Goal: Transaction & Acquisition: Purchase product/service

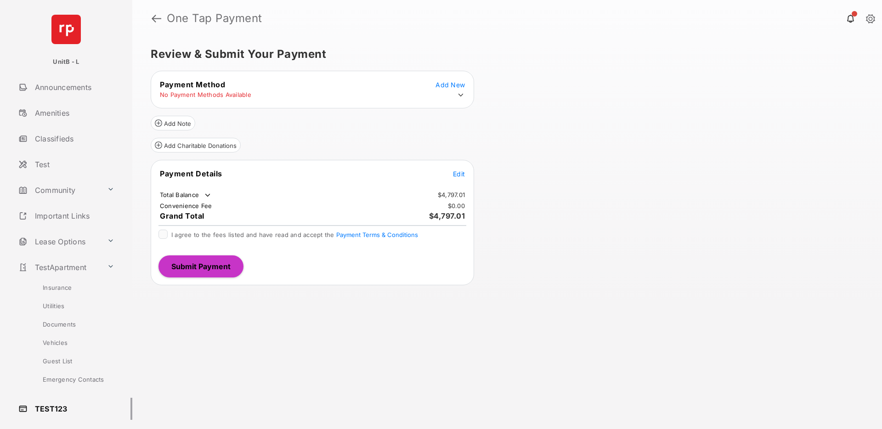
scroll to position [105, 0]
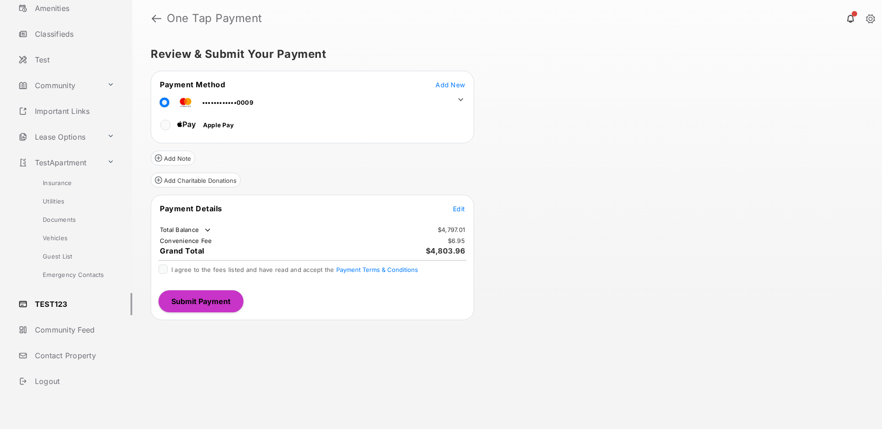
click at [460, 207] on span "Edit" at bounding box center [459, 209] width 12 height 8
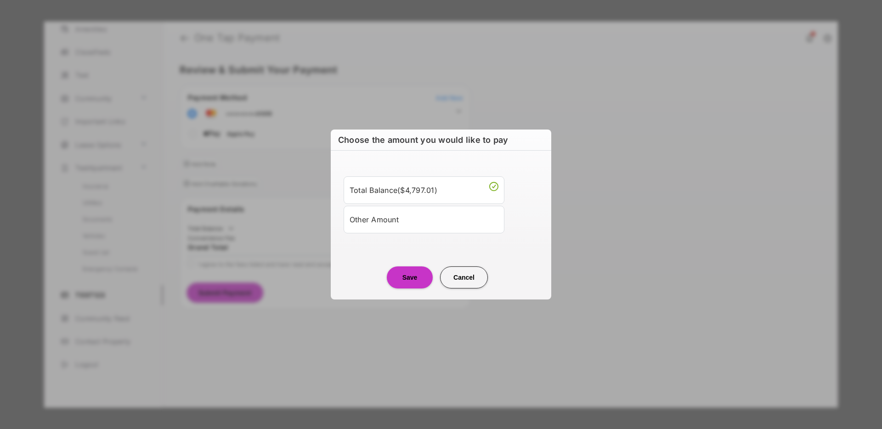
click at [418, 218] on div "Other Amount" at bounding box center [424, 220] width 149 height 16
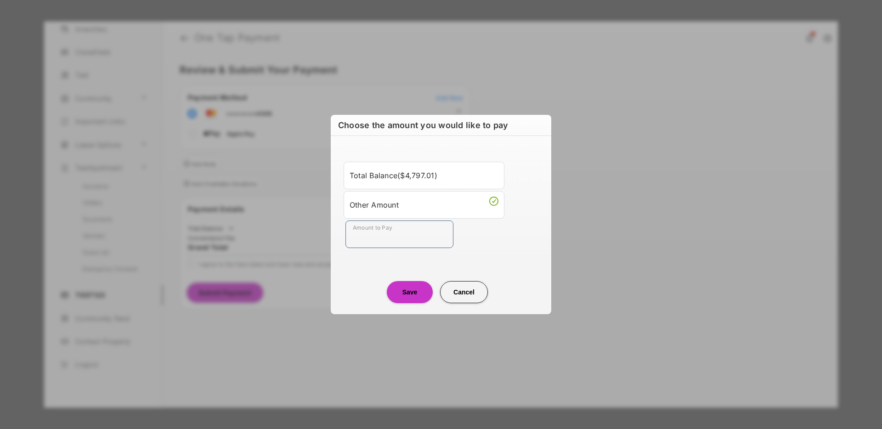
click at [389, 238] on input "Amount to Pay" at bounding box center [399, 234] width 108 height 28
type input "**"
click at [359, 304] on div "Choose the amount you would like to pay Total Balance ( $4,797.01 ) Other Amoun…" at bounding box center [441, 214] width 220 height 199
click at [401, 293] on button "Save" at bounding box center [410, 292] width 46 height 22
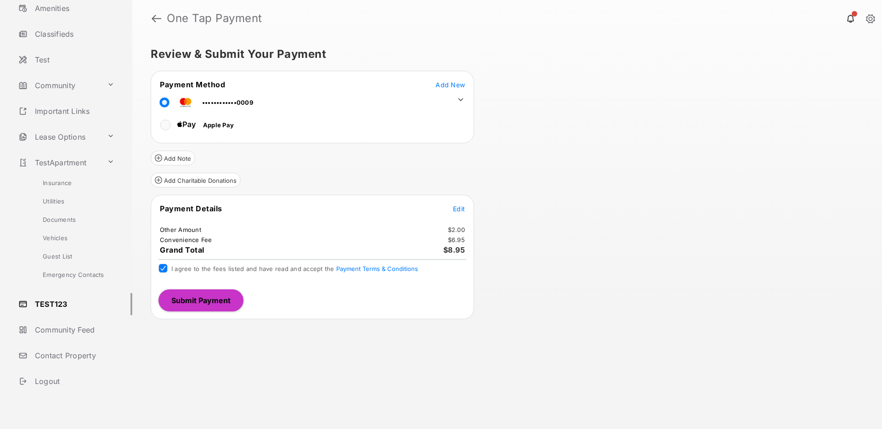
click at [201, 299] on button "Submit Payment" at bounding box center [200, 300] width 85 height 22
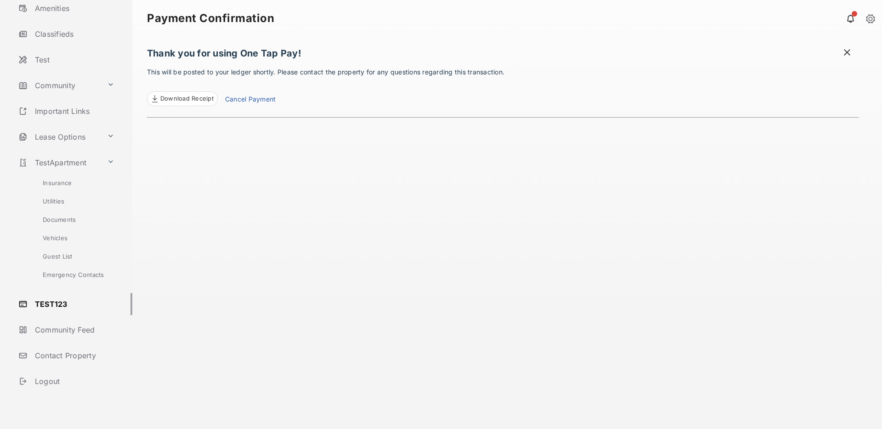
click at [190, 100] on span "Download Receipt" at bounding box center [186, 98] width 53 height 9
click at [260, 194] on div "Thank you for using One Tap Pay! This will be posted to your ledger shortly. Pl…" at bounding box center [503, 233] width 712 height 392
click at [847, 51] on span at bounding box center [846, 53] width 9 height 11
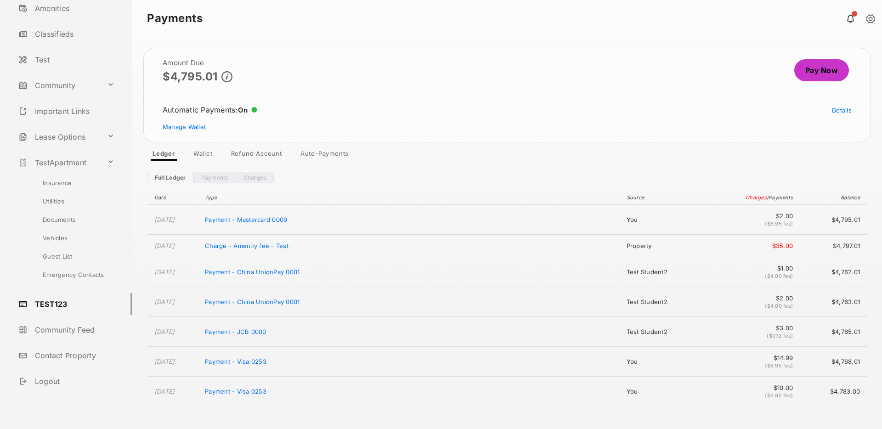
click at [424, 29] on header "Payments" at bounding box center [507, 18] width 750 height 37
